Goal: Information Seeking & Learning: Understand process/instructions

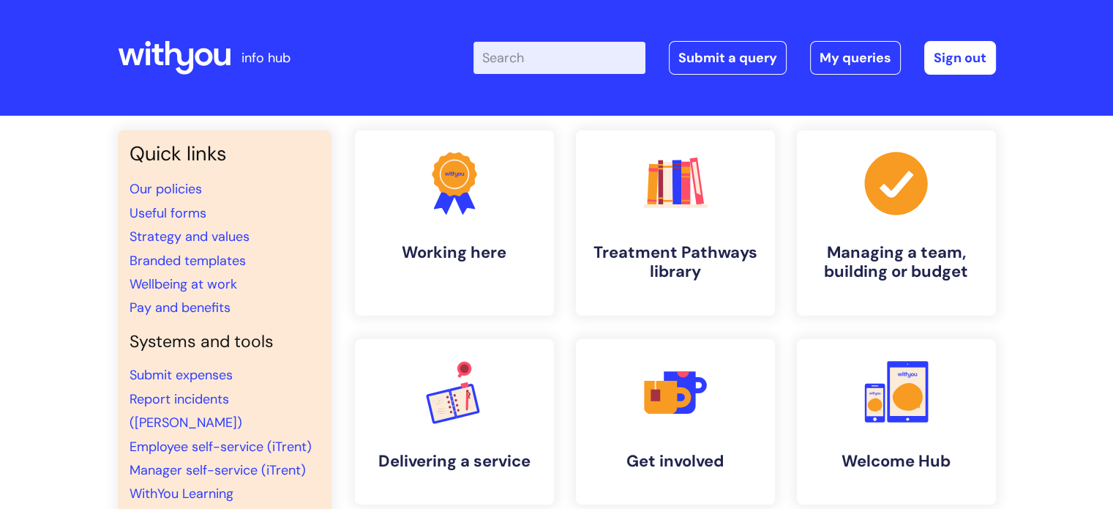
click at [560, 67] on input "Enter your search term here..." at bounding box center [559, 58] width 172 height 32
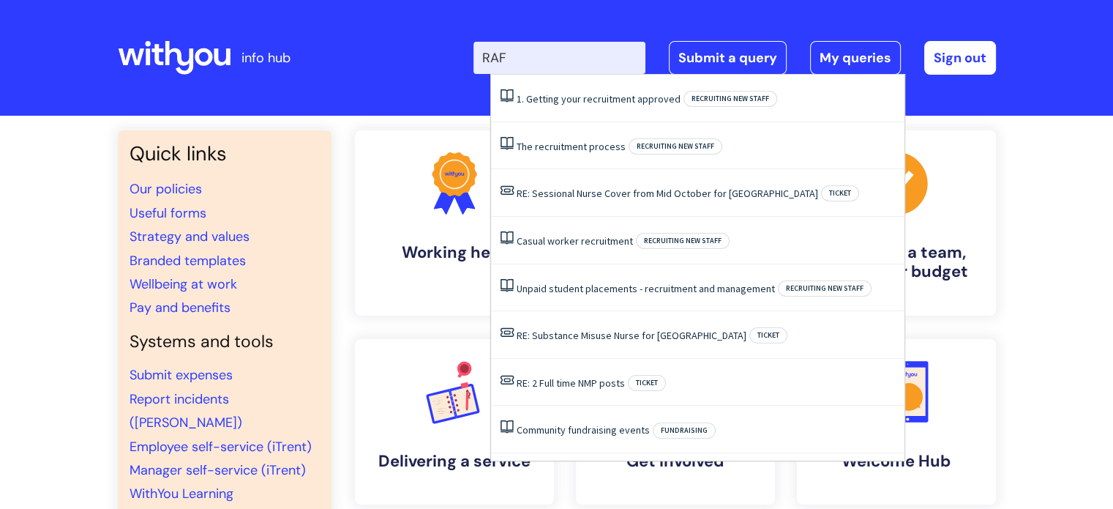
type input "RAF"
click button "Search" at bounding box center [0, 0] width 0 height 0
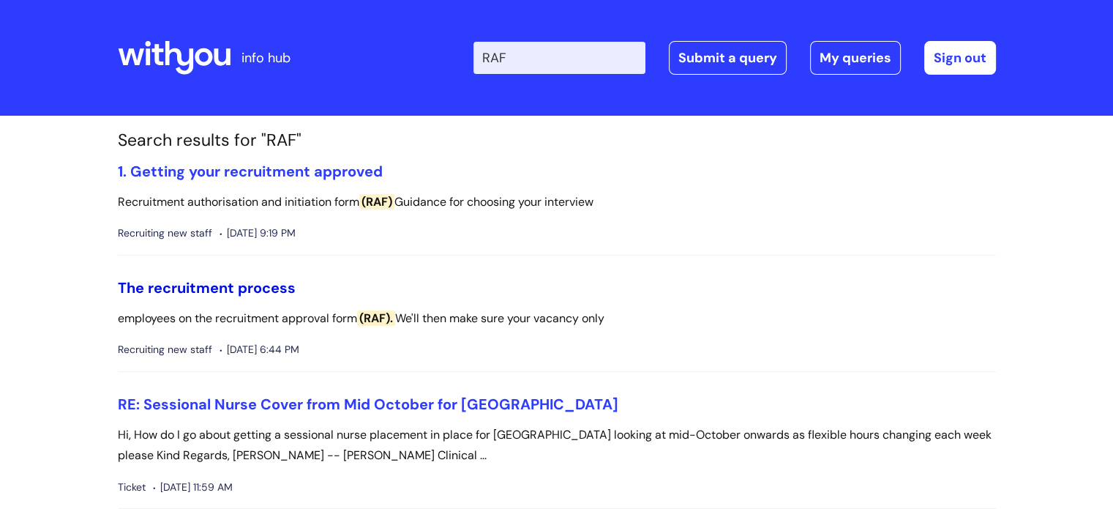
click at [265, 291] on link "The recruitment process" at bounding box center [207, 287] width 178 height 19
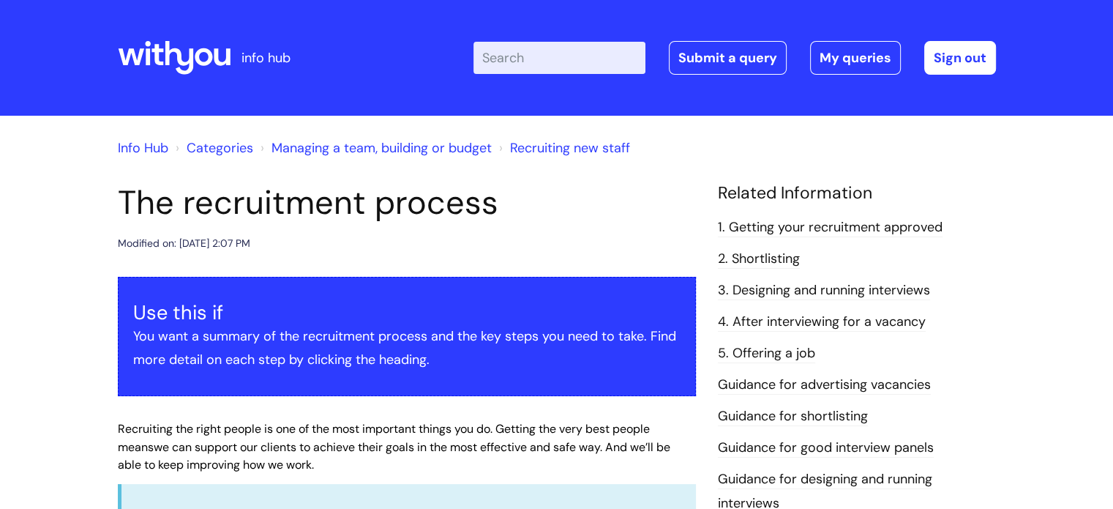
click at [559, 64] on input "Enter your search term here..." at bounding box center [559, 58] width 172 height 32
type input "RAF"
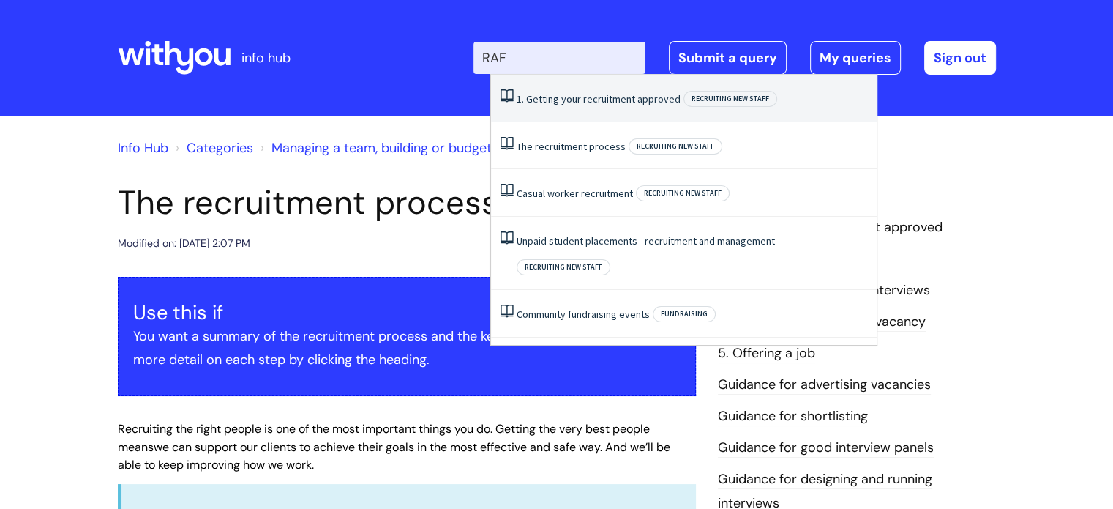
click at [618, 99] on link "1. Getting your recruitment approved" at bounding box center [599, 98] width 164 height 13
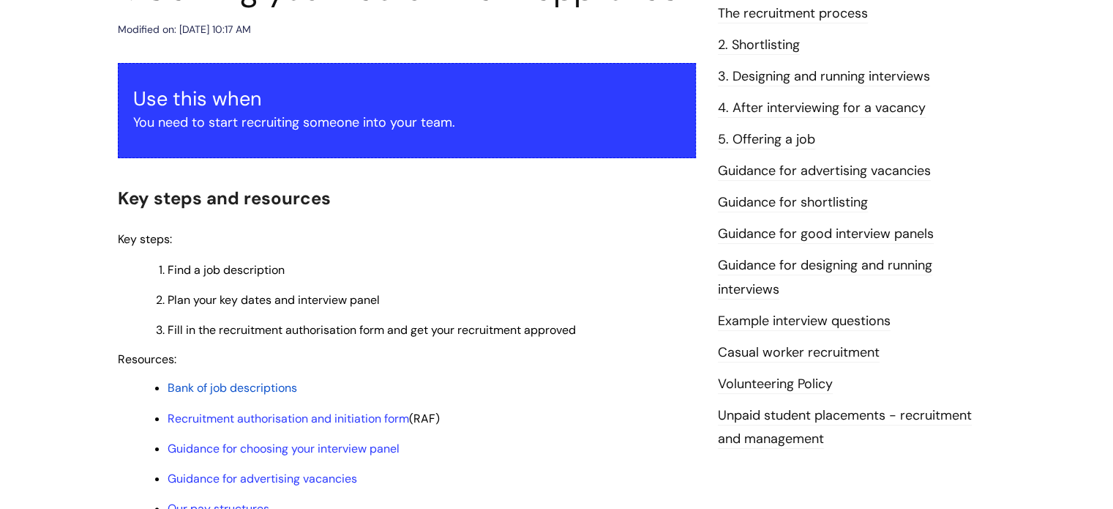
scroll to position [293, 0]
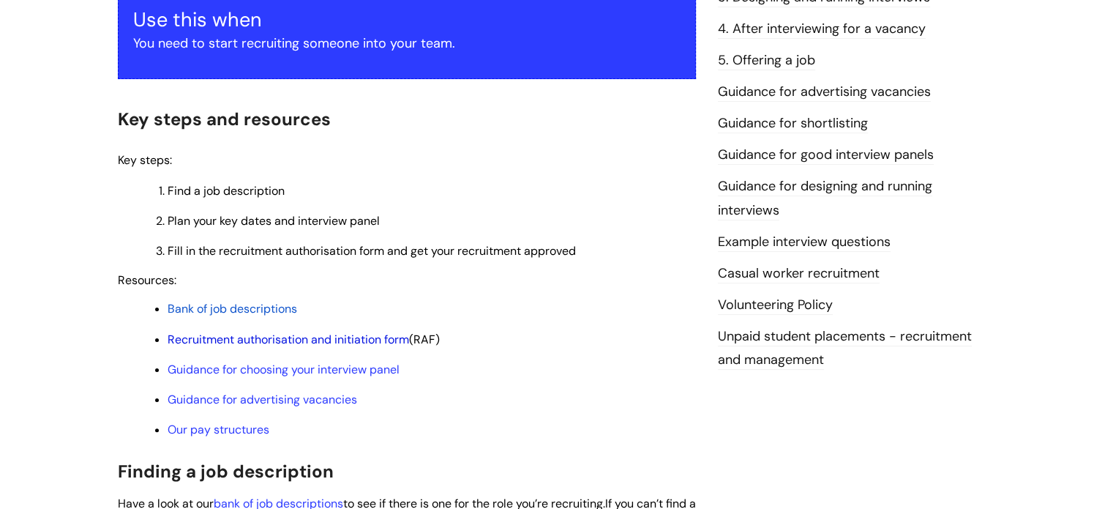
click at [328, 338] on link "Recruitment authorisation and initiation form" at bounding box center [288, 338] width 241 height 15
